Goal: Navigation & Orientation: Find specific page/section

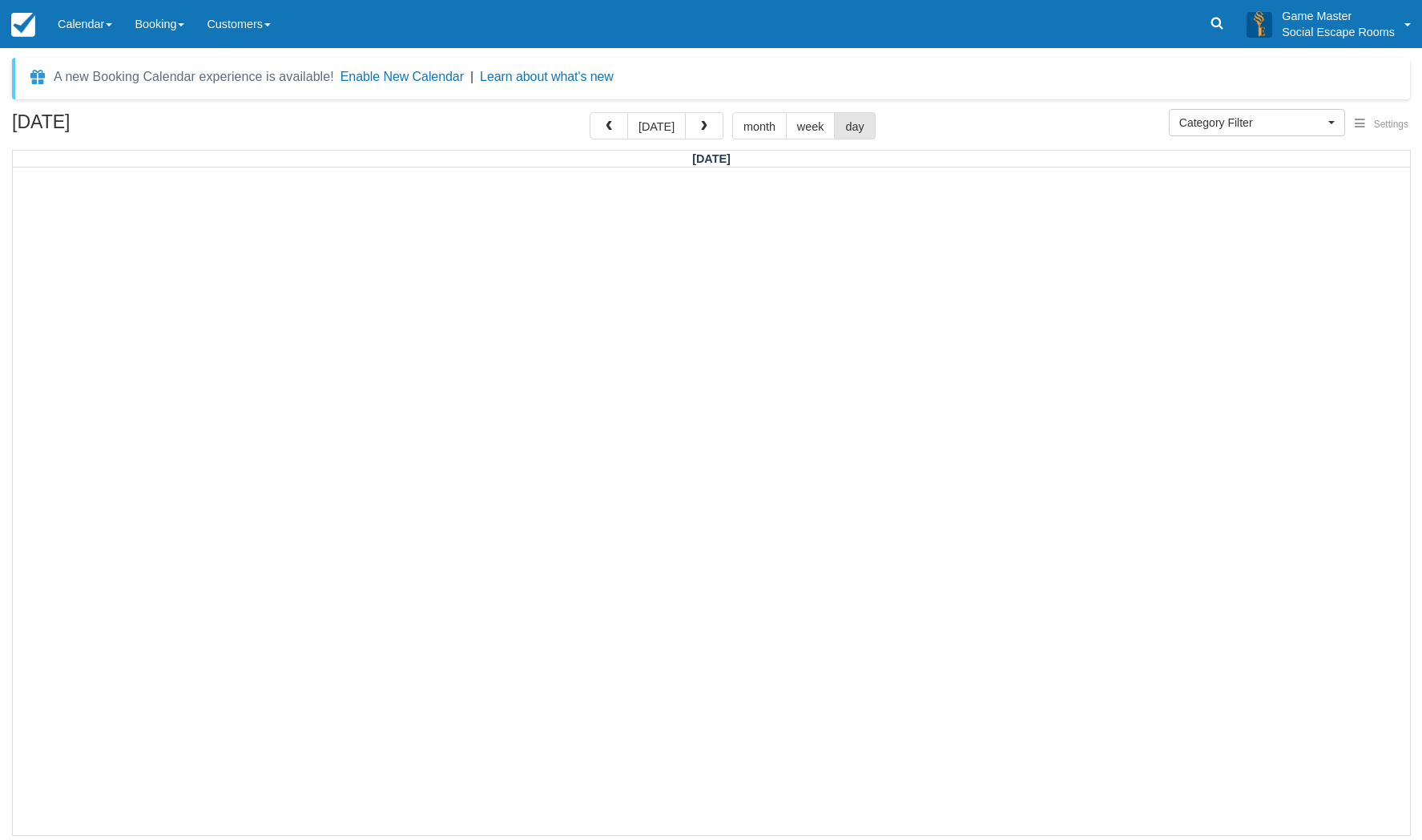
select select
drag, startPoint x: 80, startPoint y: 27, endPoint x: 82, endPoint y: 44, distance: 17.1
click at [81, 26] on link "Calendar" at bounding box center [85, 24] width 77 height 48
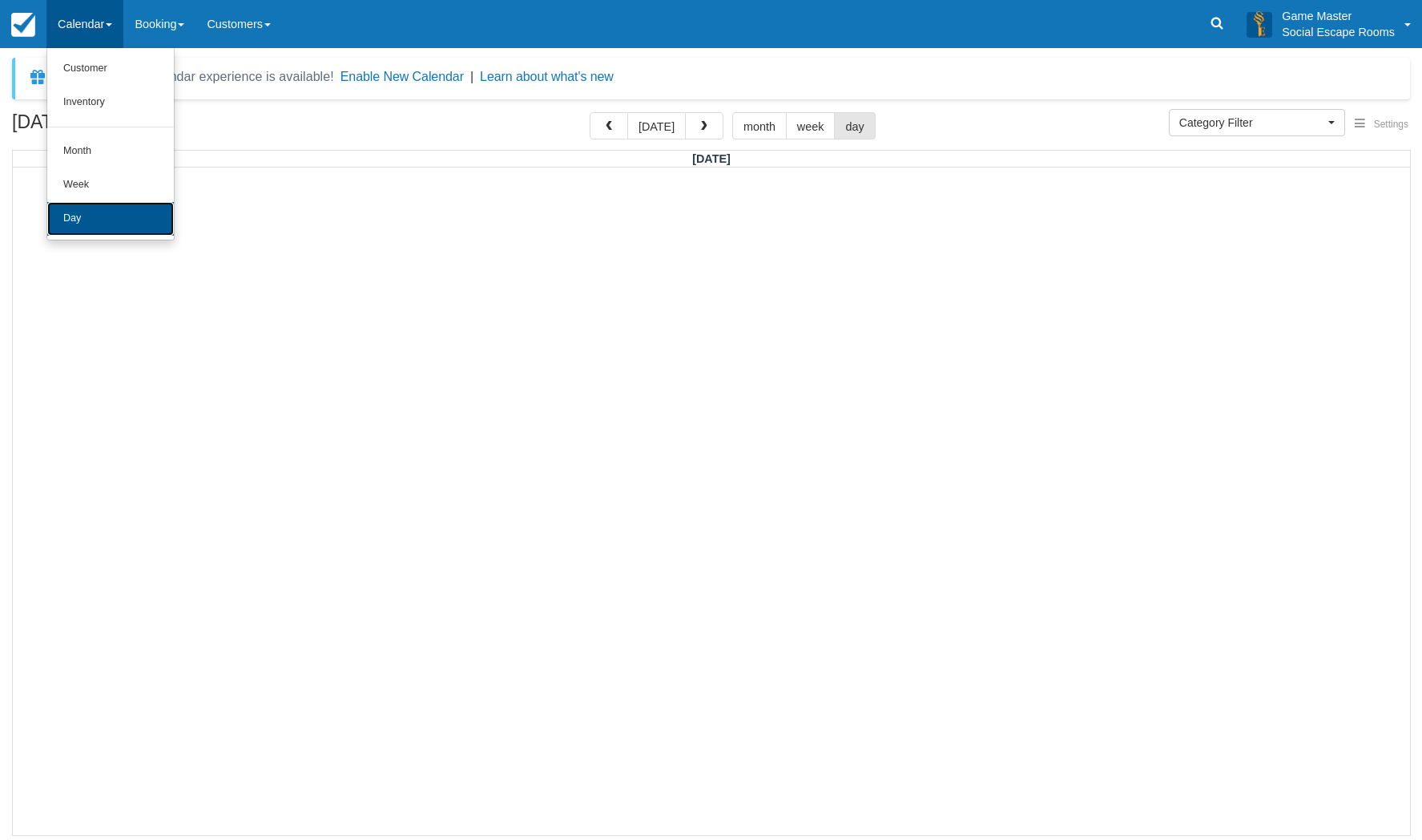
click at [74, 219] on link "Day" at bounding box center [110, 219] width 127 height 34
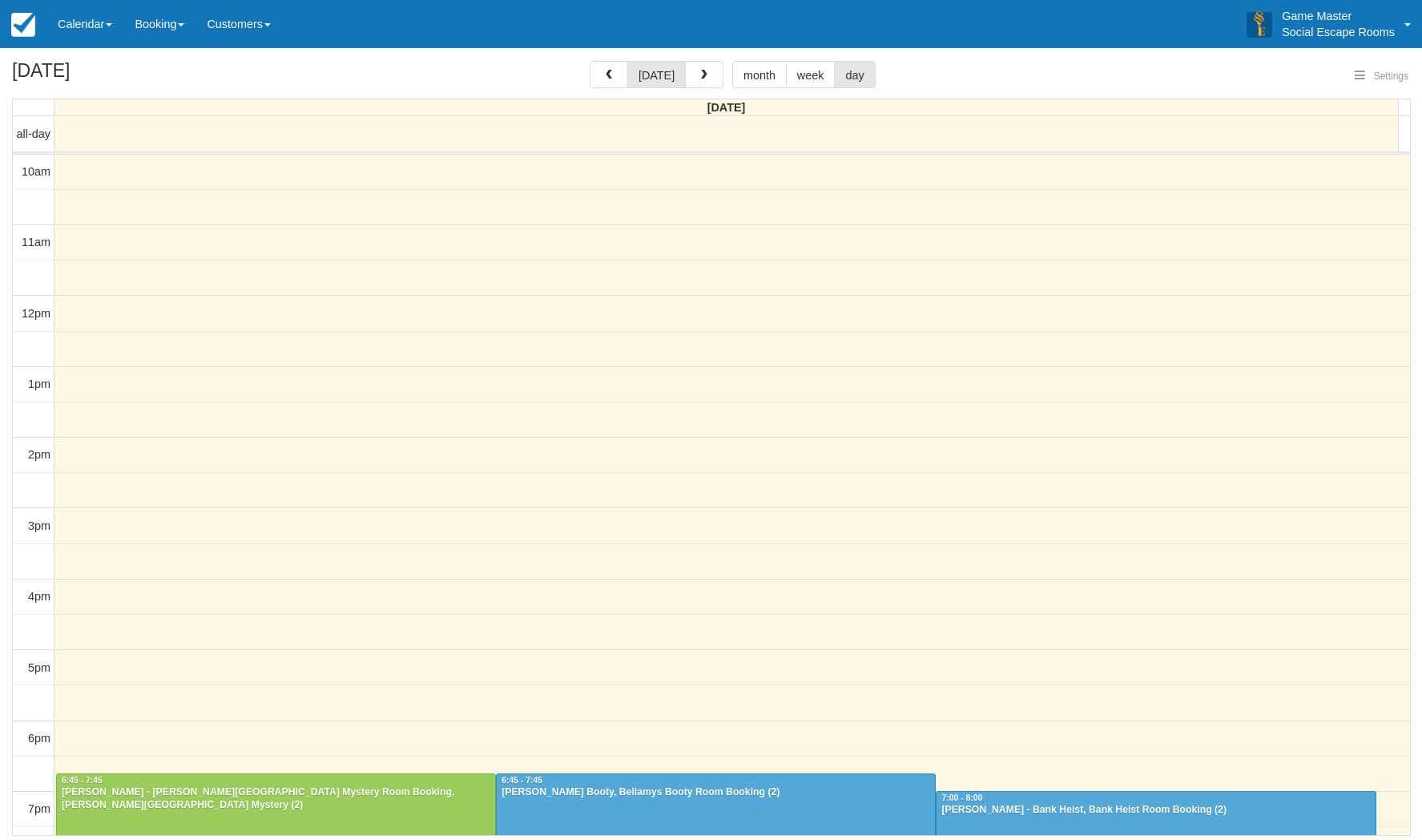
select select
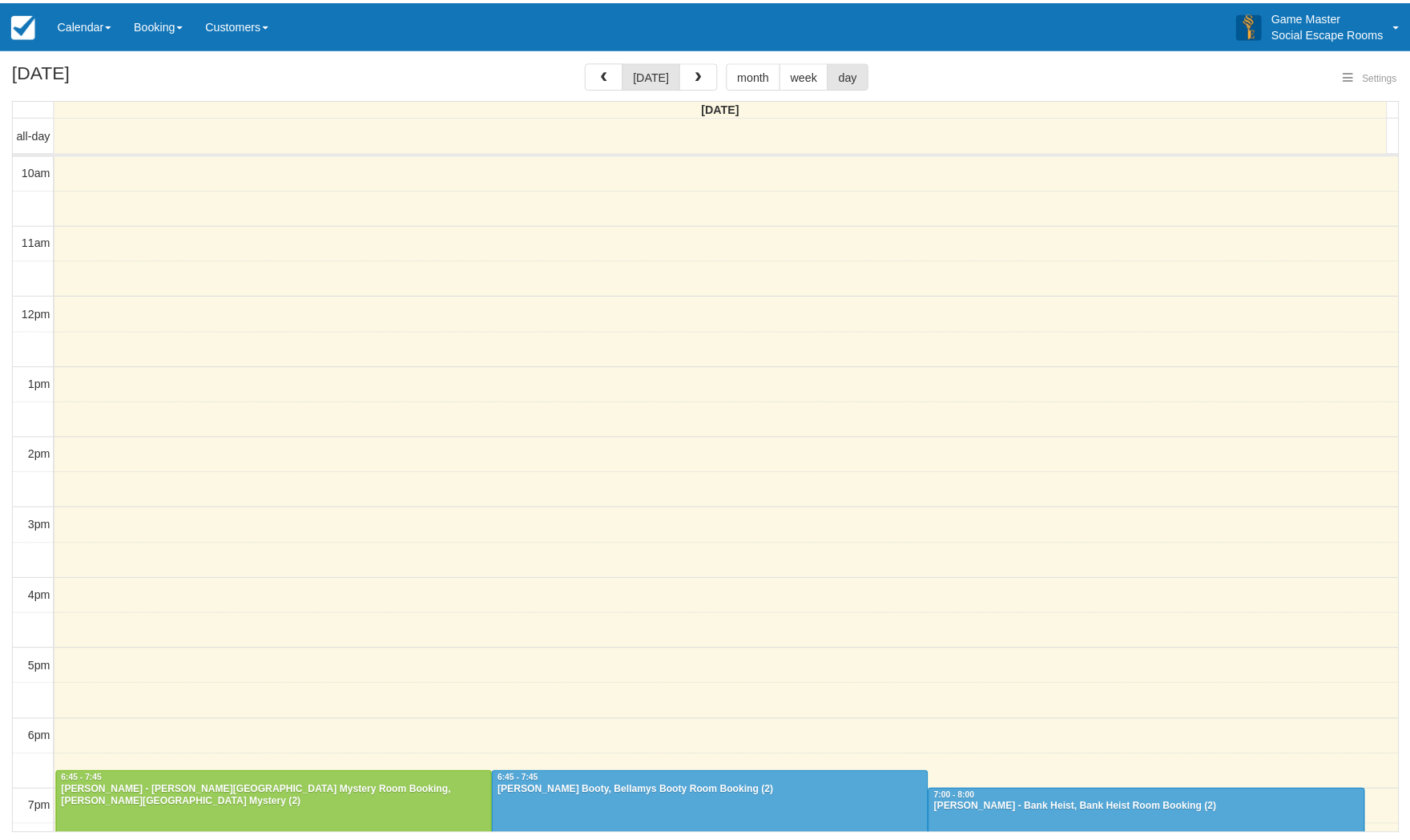
scroll to position [205, 0]
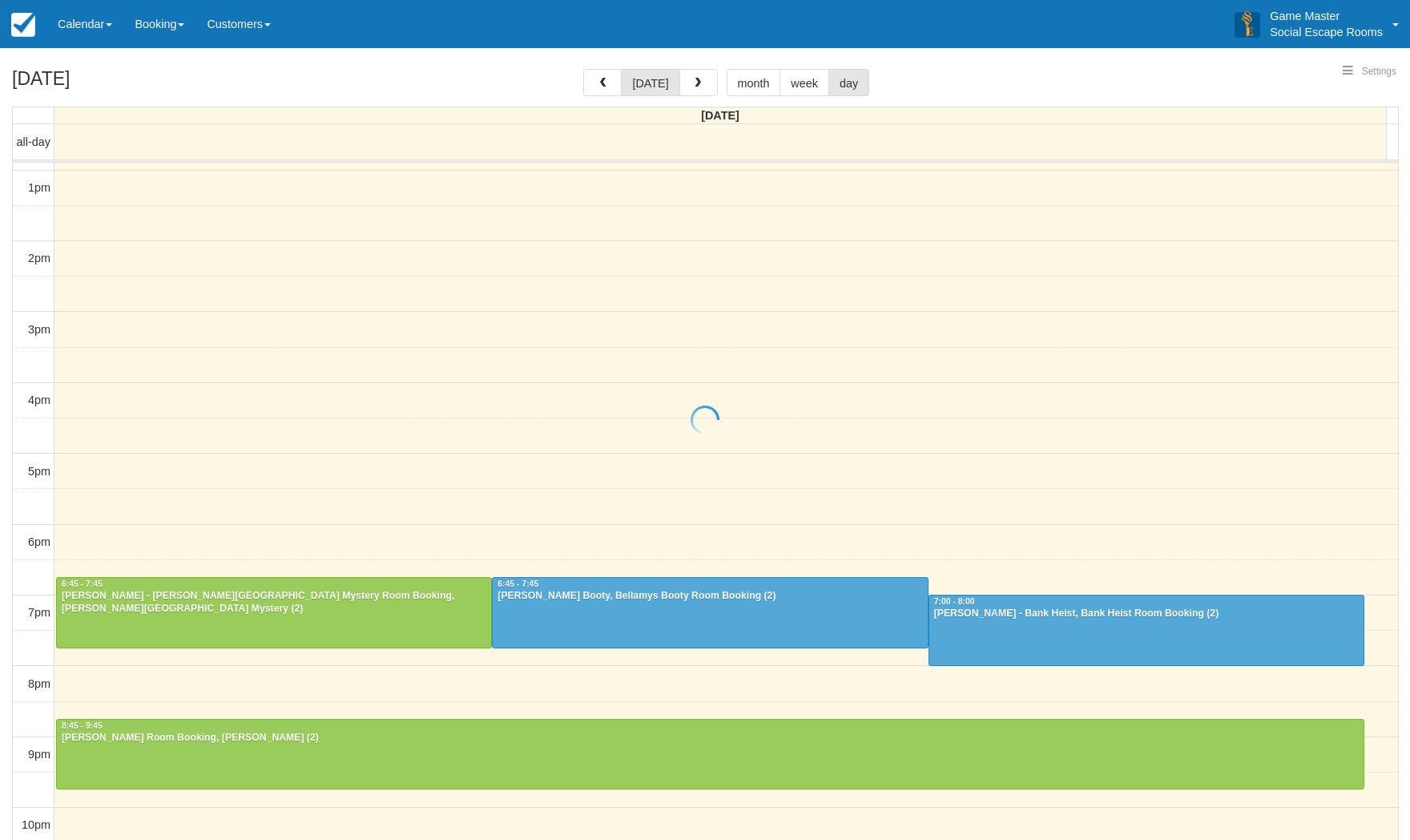
select select
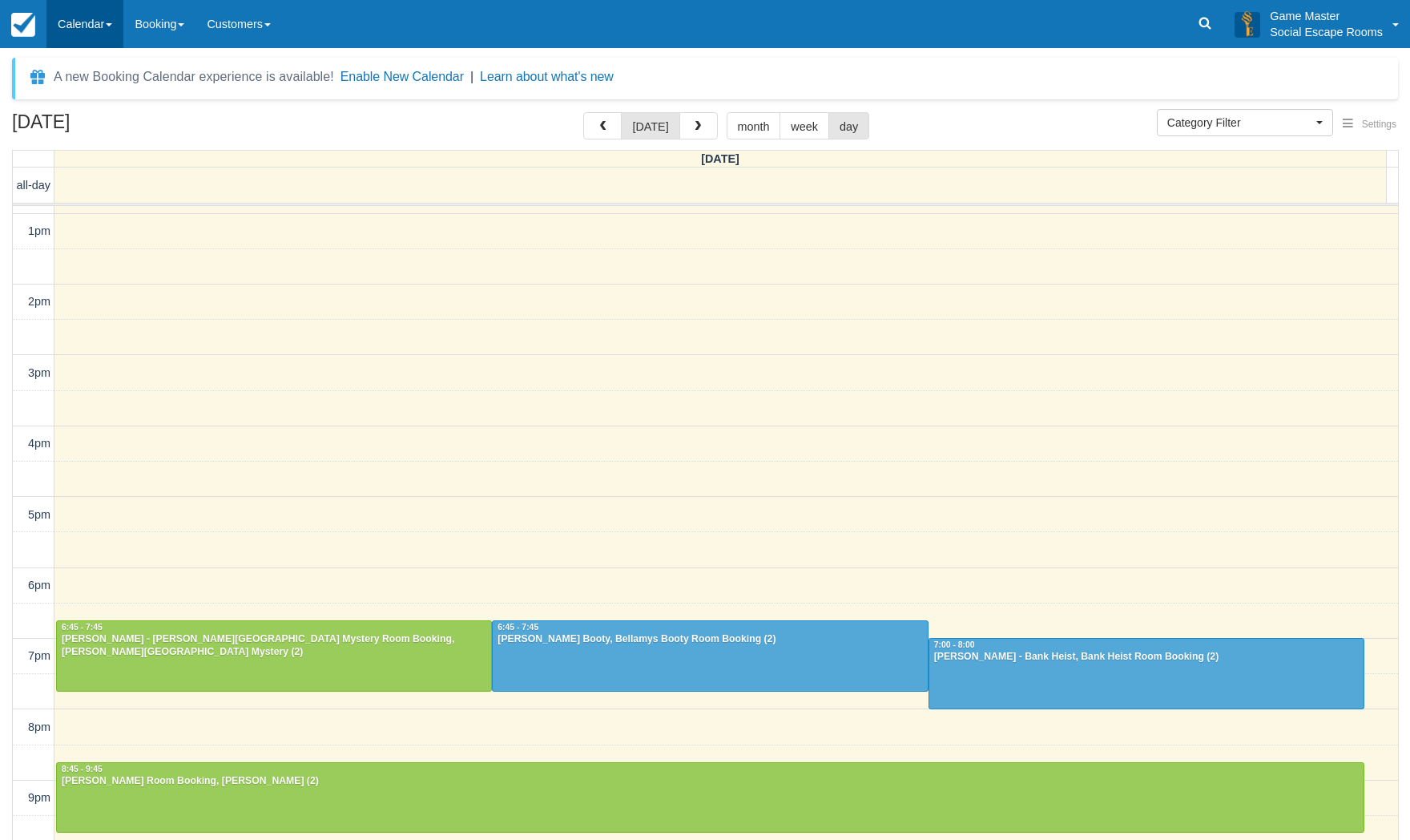
click at [101, 20] on link "Calendar" at bounding box center [85, 24] width 77 height 48
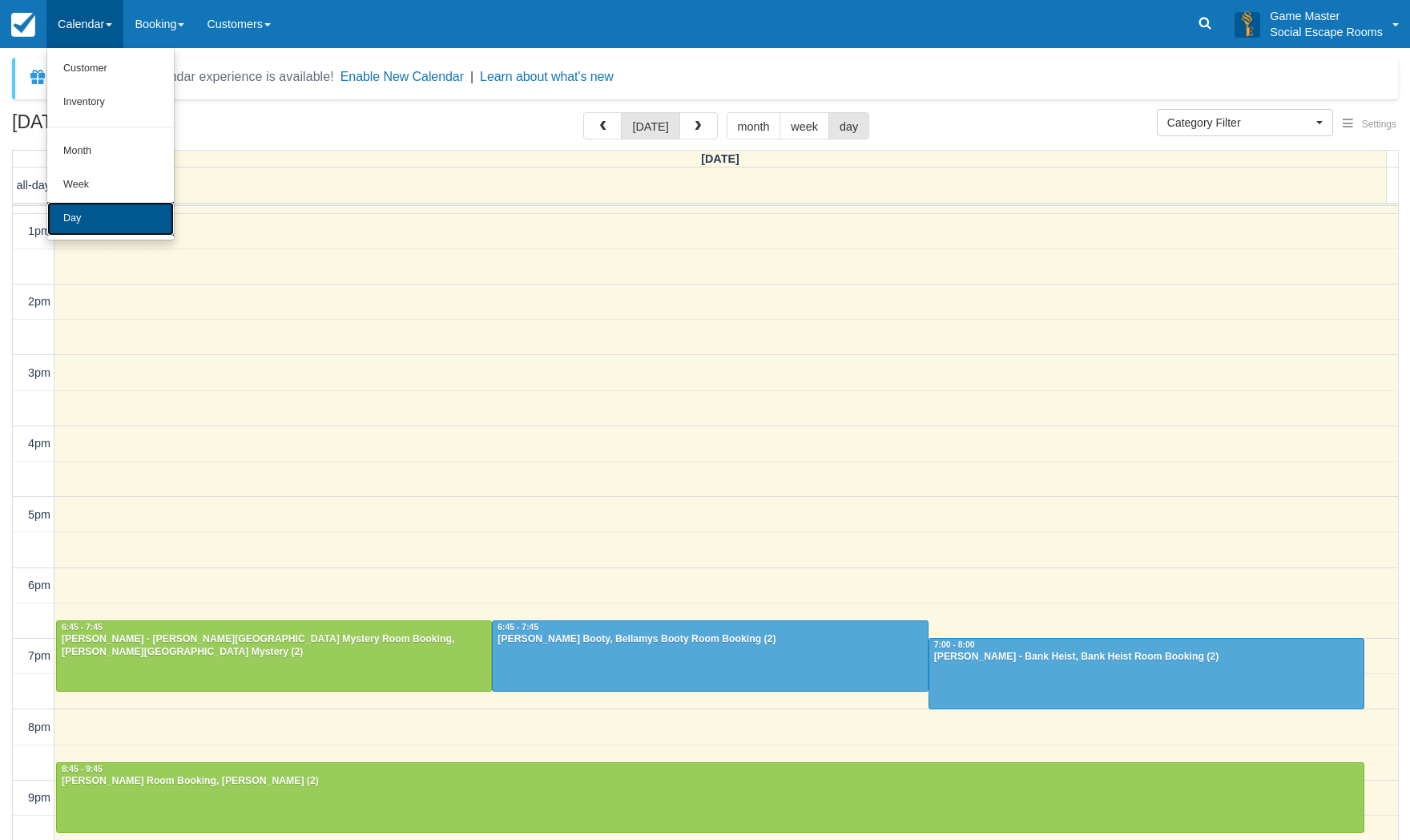
click at [96, 217] on link "Day" at bounding box center [110, 219] width 127 height 34
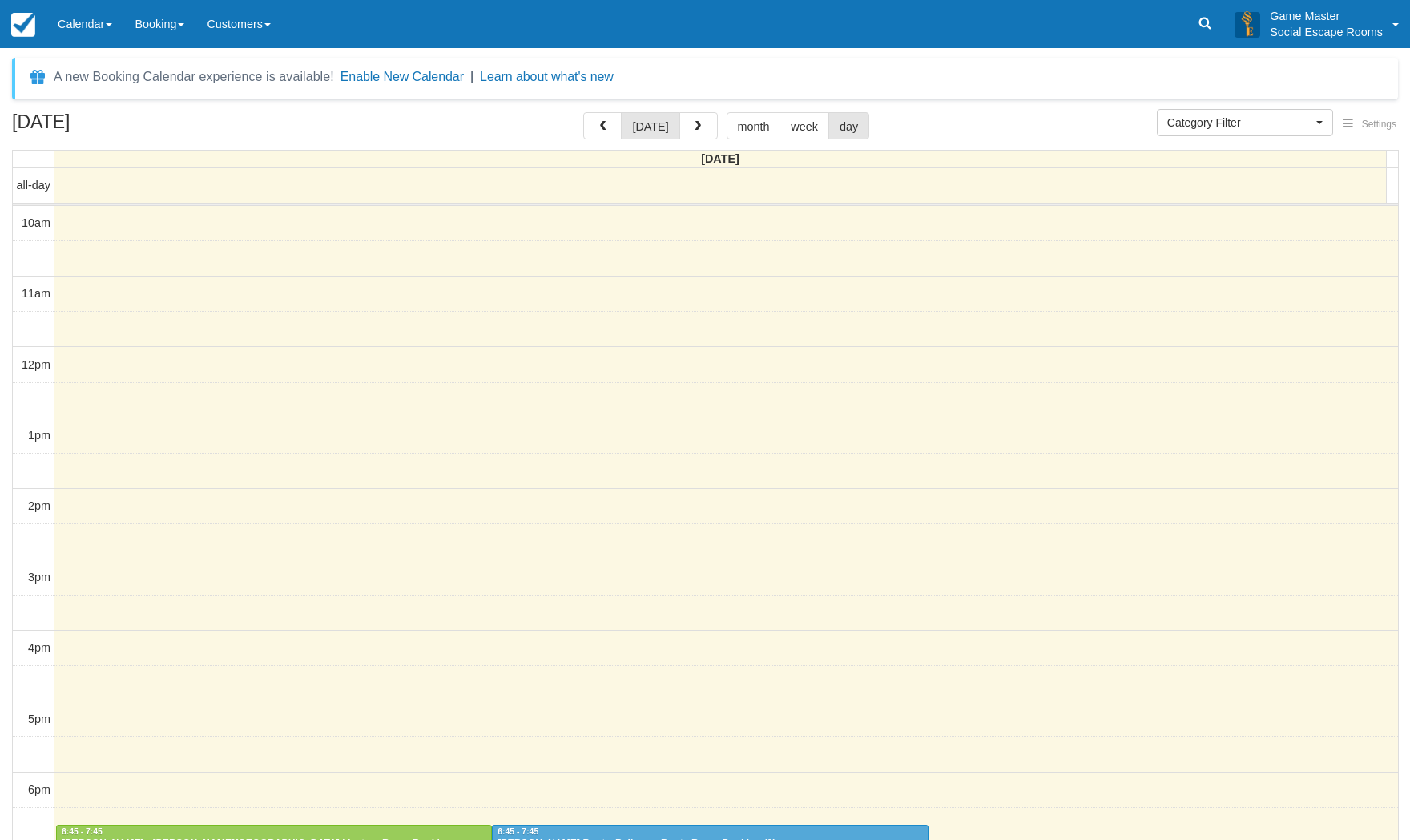
select select
